Goal: Information Seeking & Learning: Learn about a topic

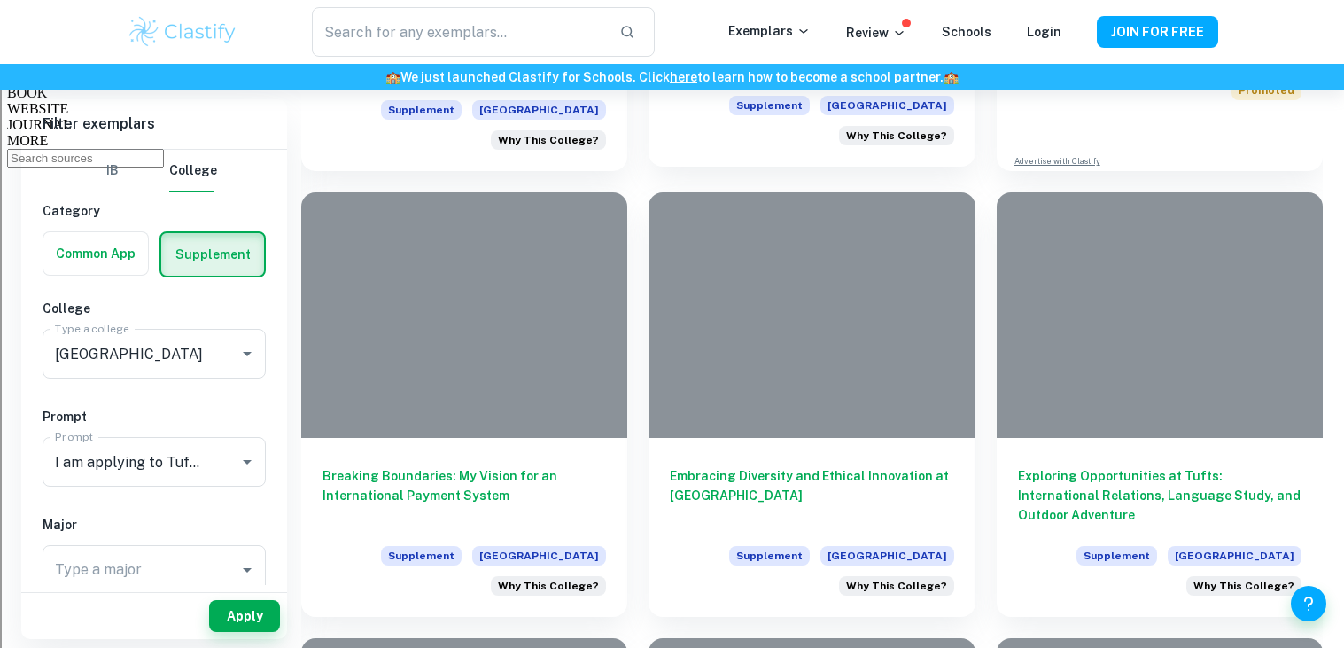
scroll to position [1222, 0]
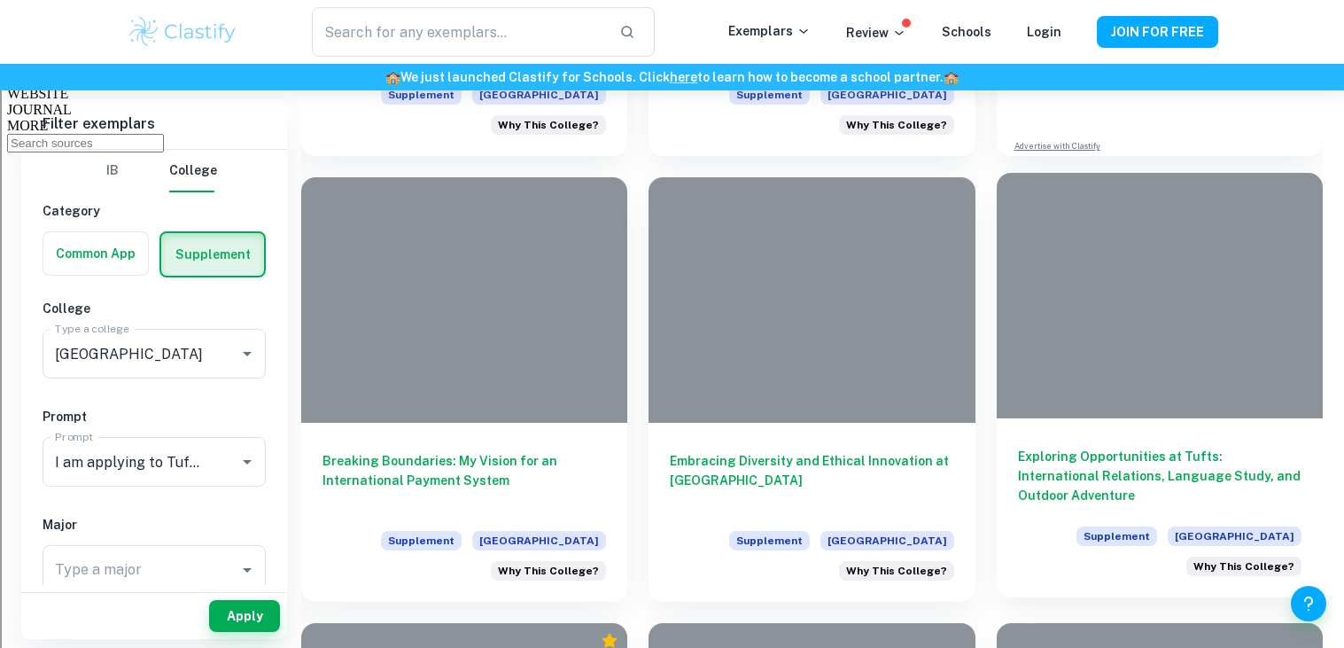
click at [1126, 382] on div at bounding box center [1159, 295] width 326 height 244
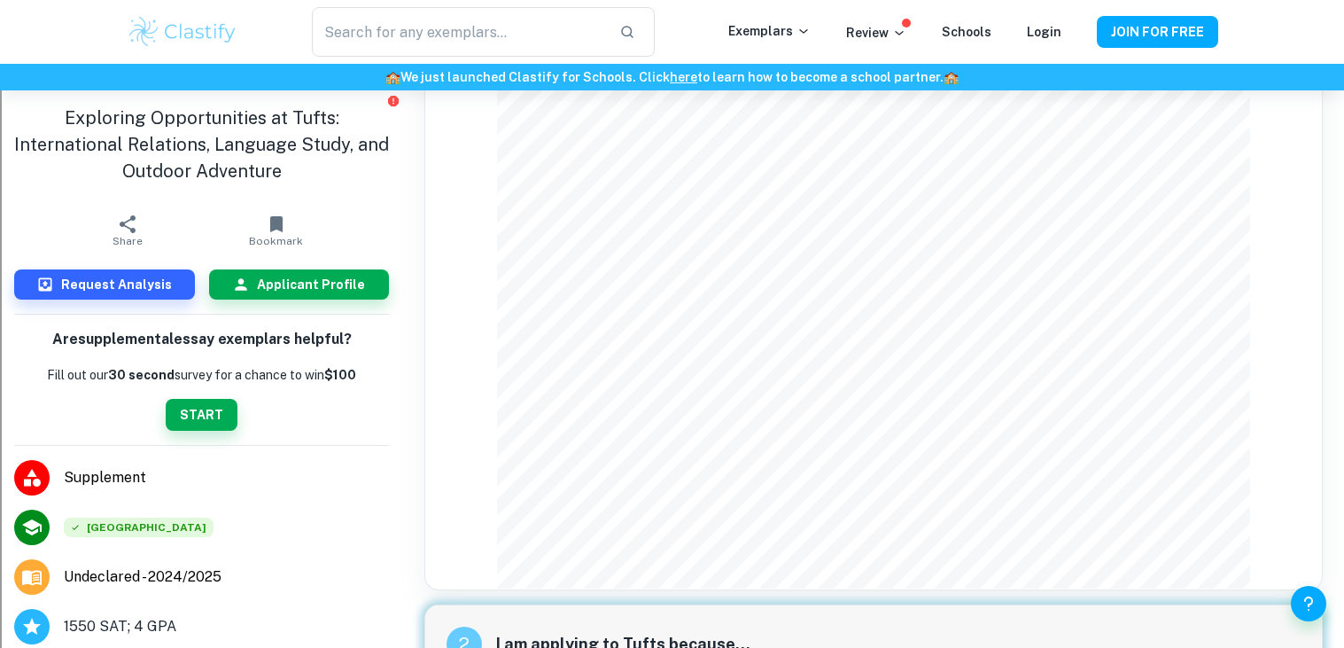
scroll to position [105, 0]
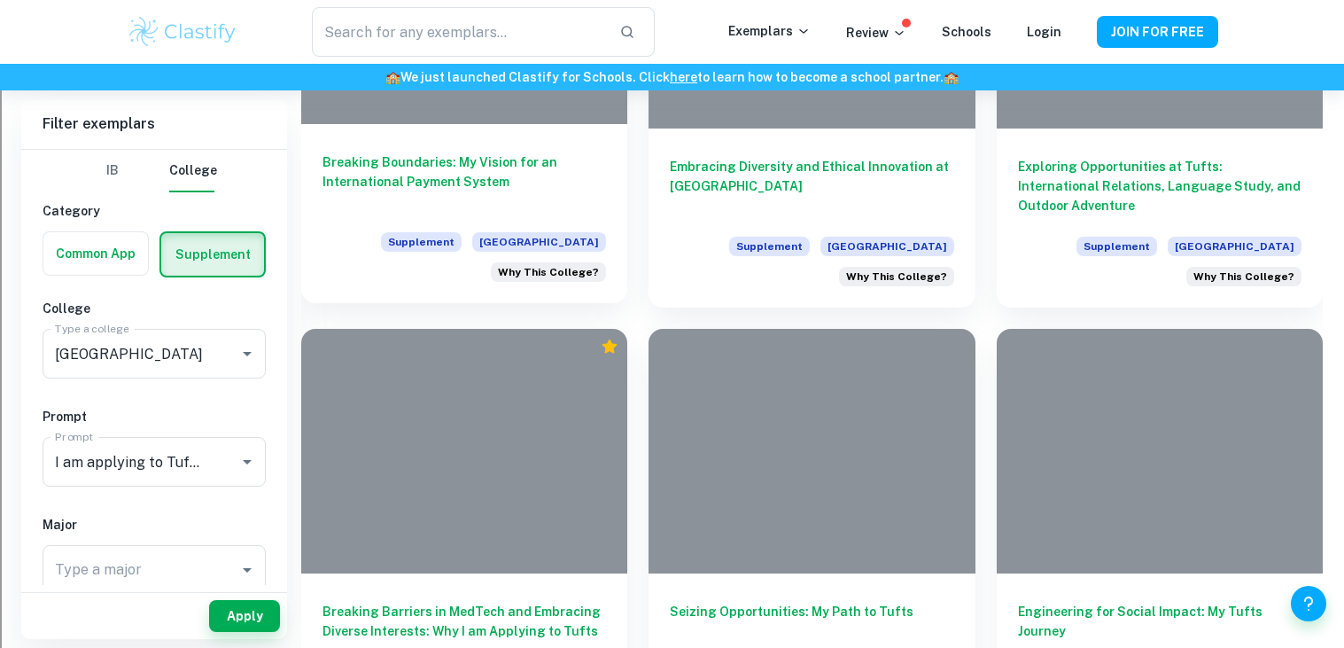
scroll to position [1620, 0]
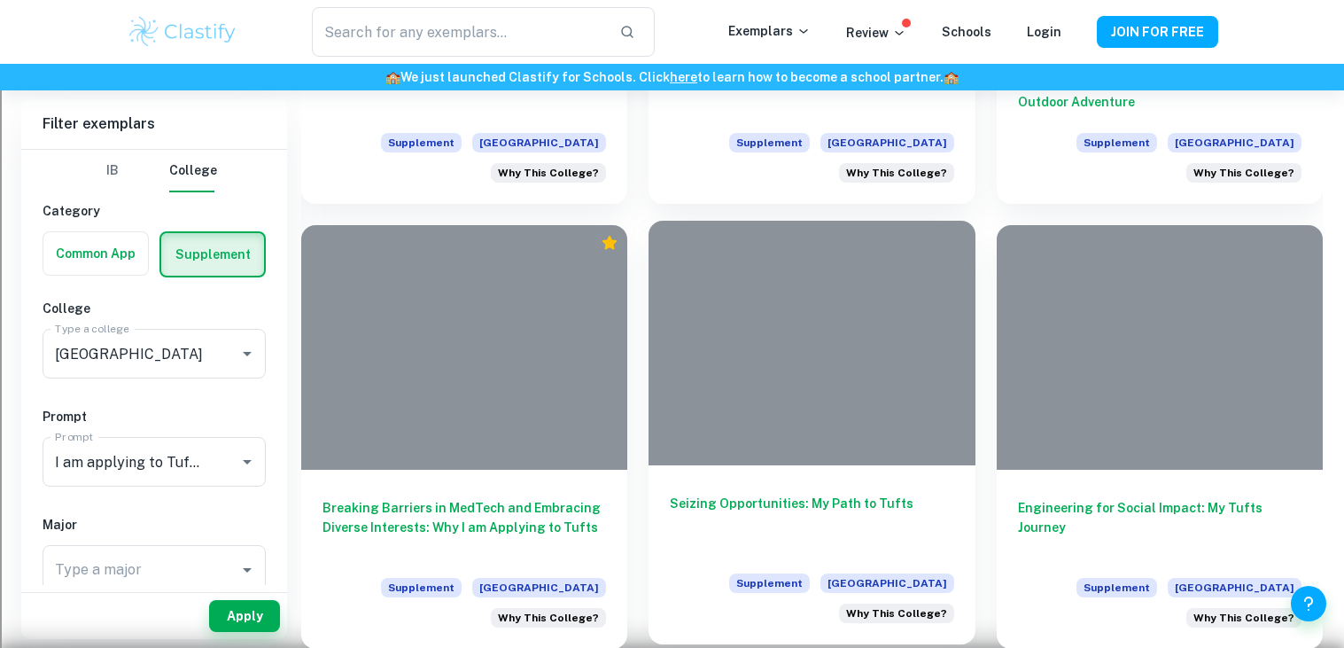
click at [817, 402] on div at bounding box center [811, 343] width 326 height 244
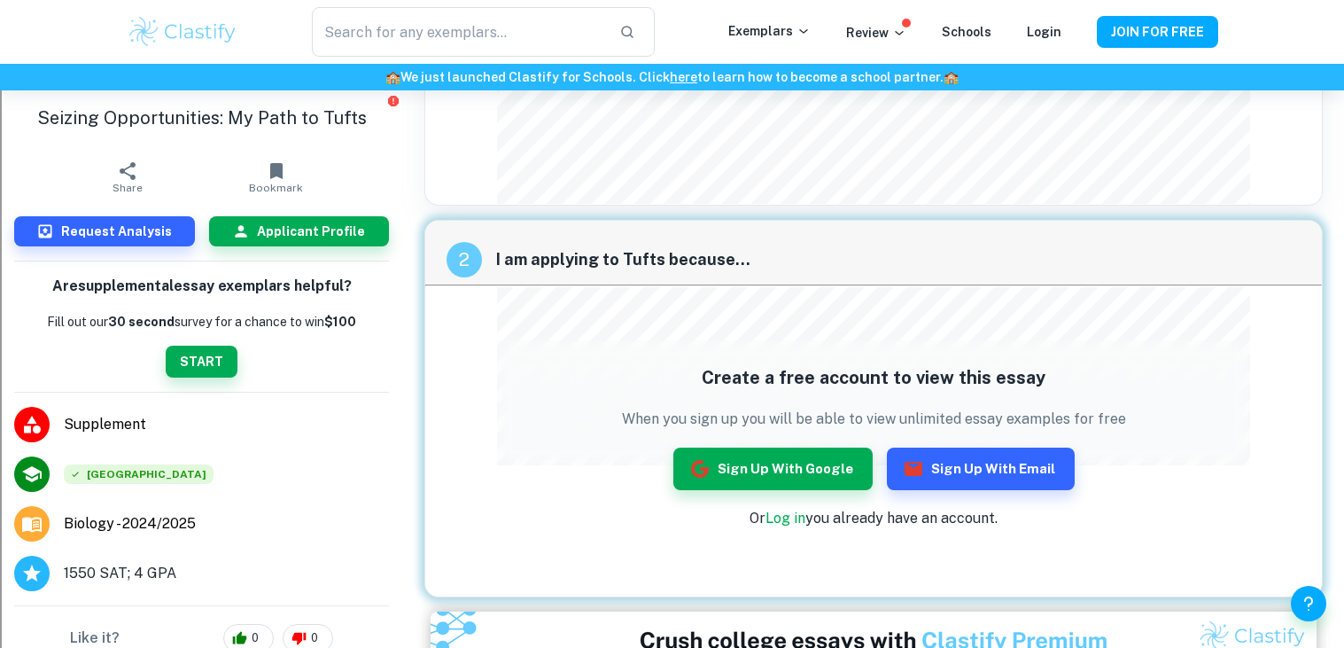
scroll to position [395, 0]
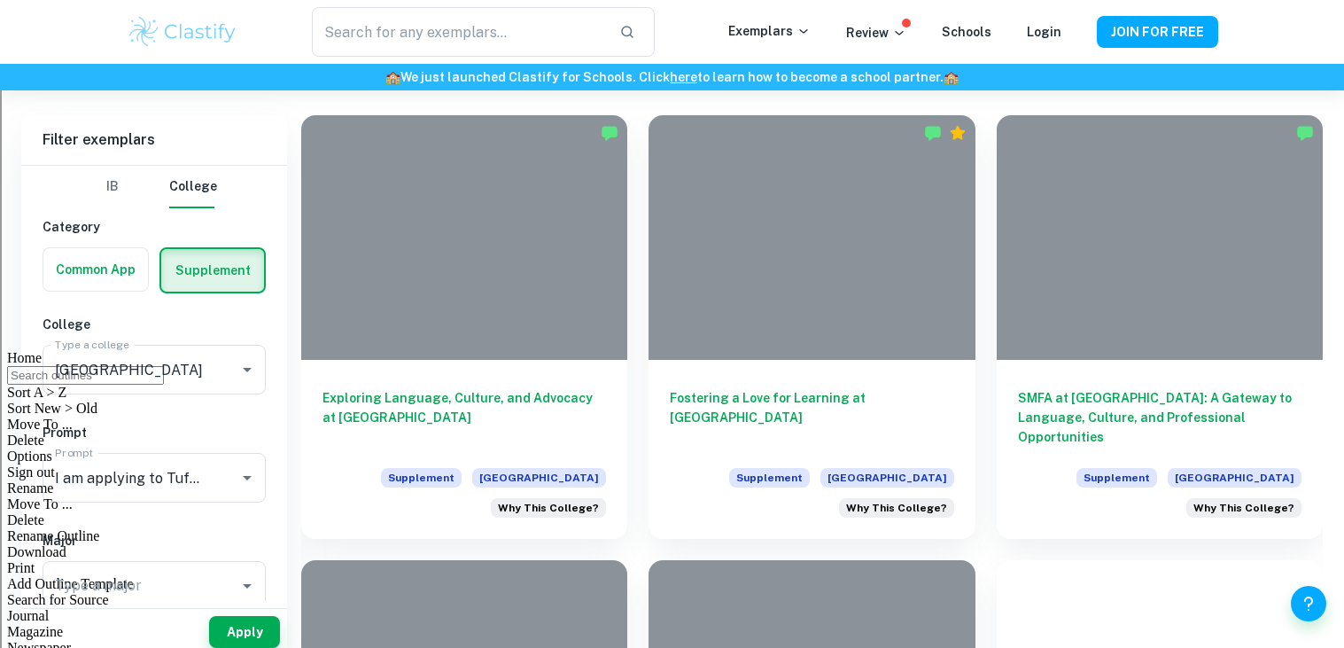
scroll to position [1620, 0]
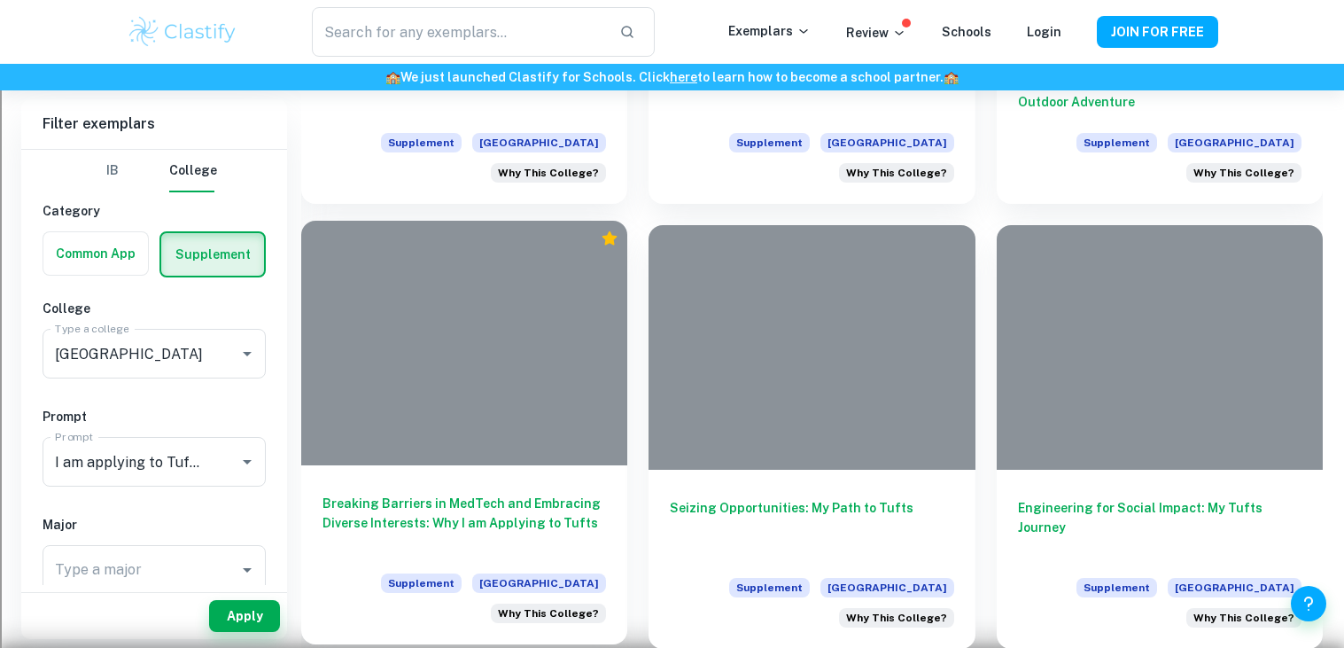
click at [456, 438] on div at bounding box center [464, 343] width 326 height 244
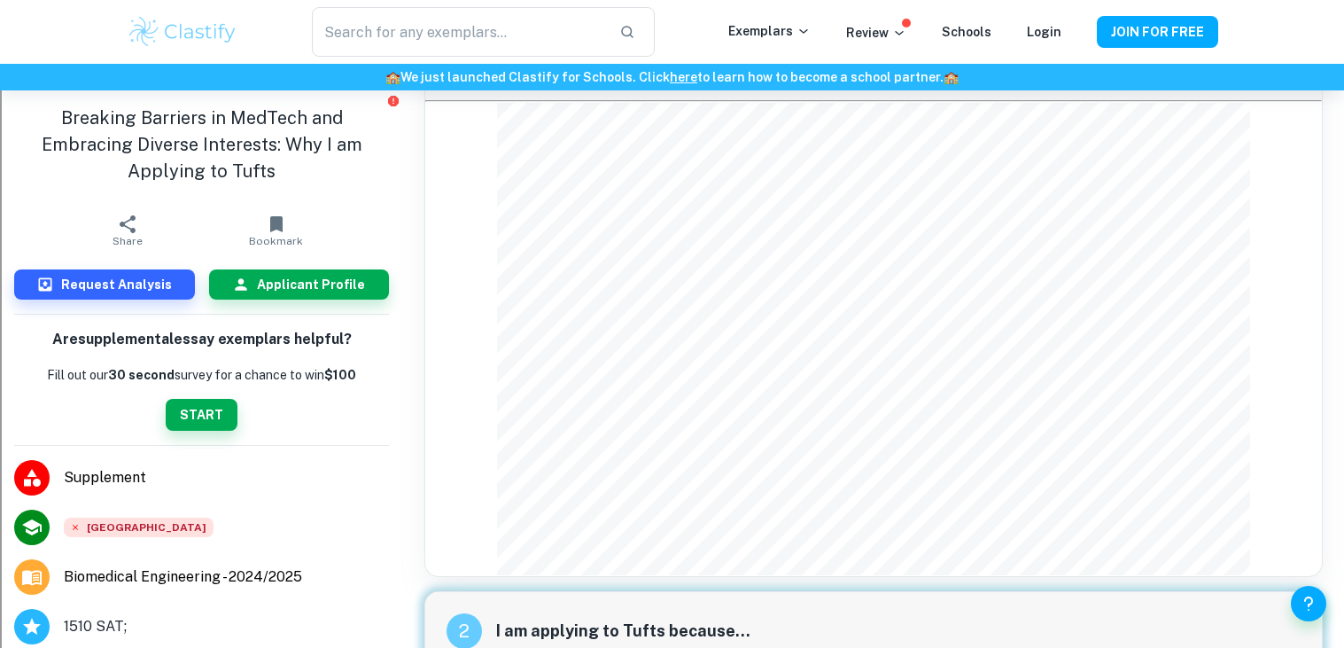
scroll to position [431, 0]
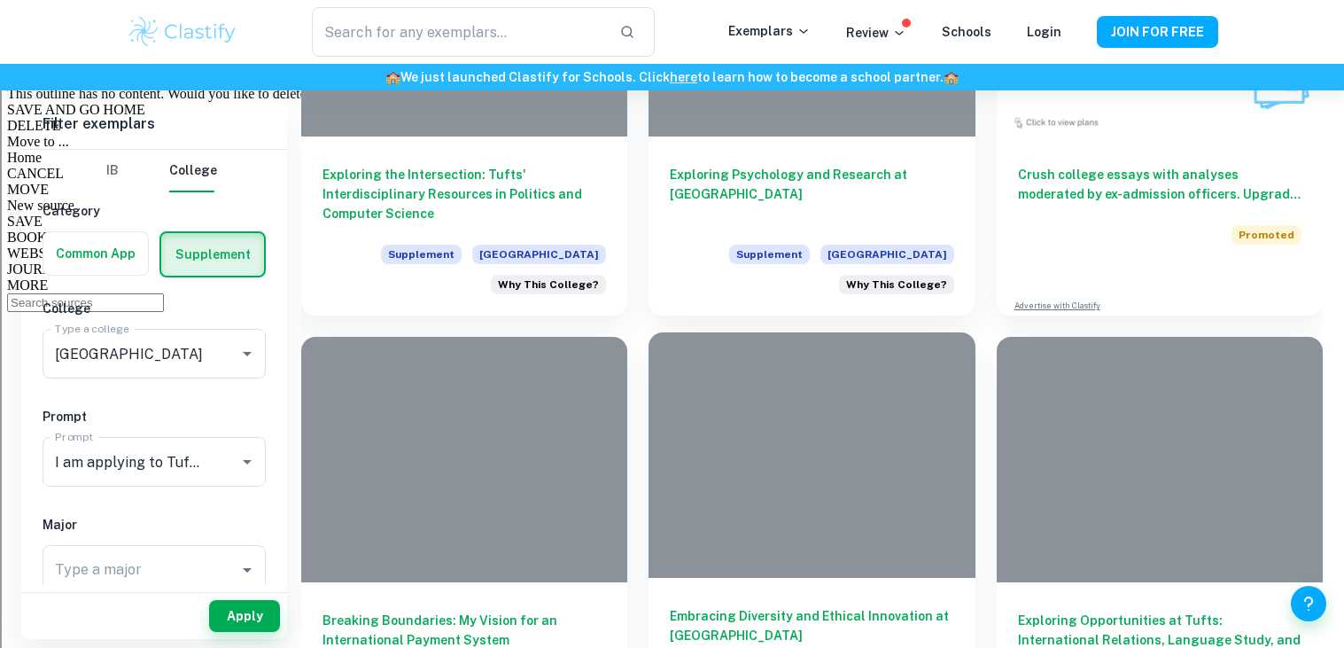
scroll to position [1057, 0]
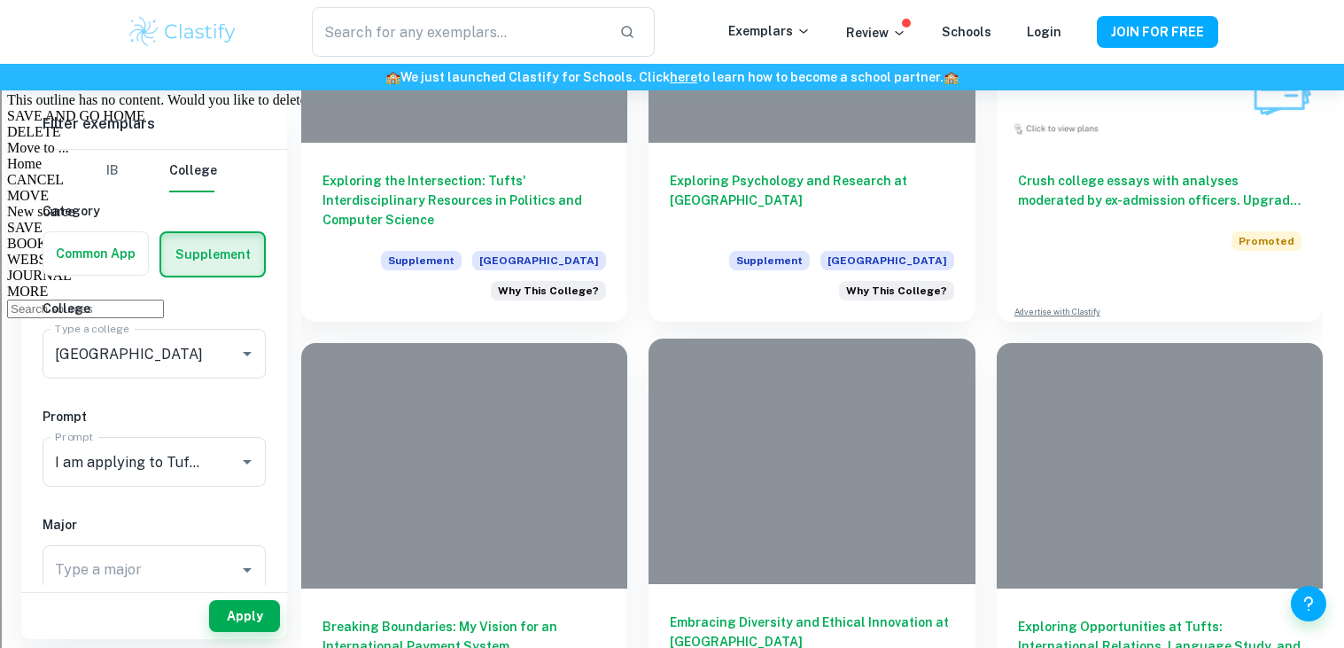
click at [762, 492] on div at bounding box center [811, 460] width 326 height 244
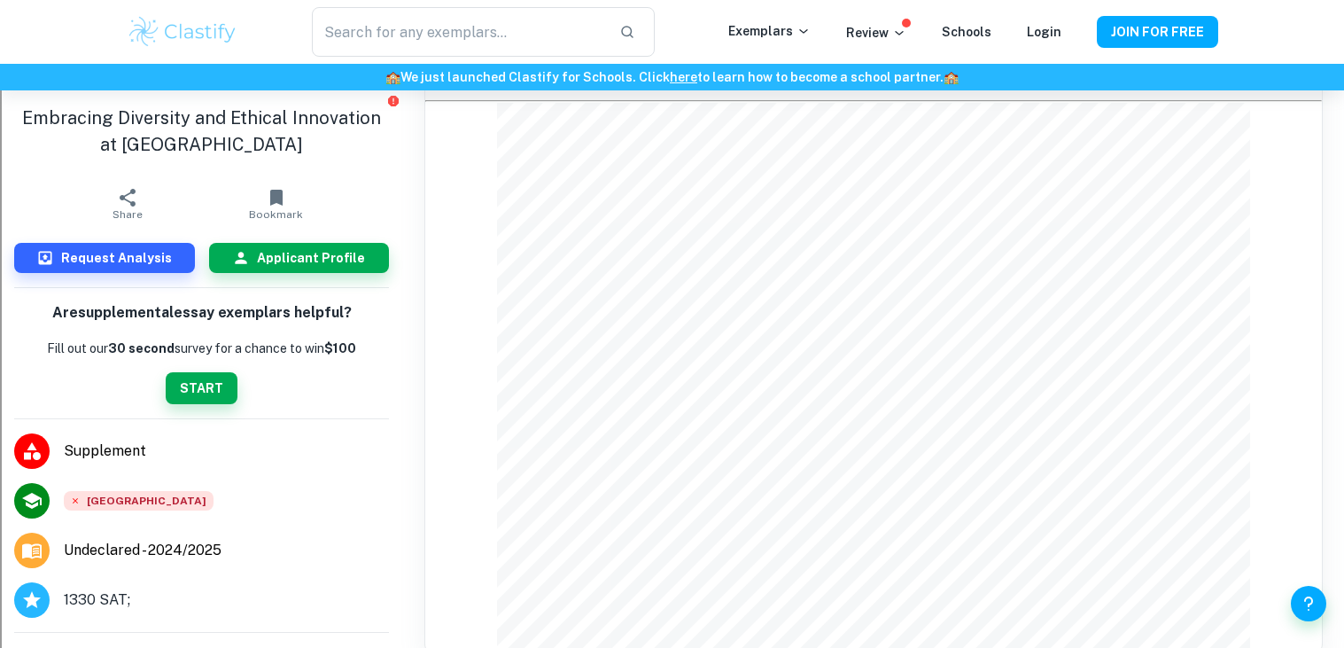
scroll to position [660, 0]
